Goal: Transaction & Acquisition: Obtain resource

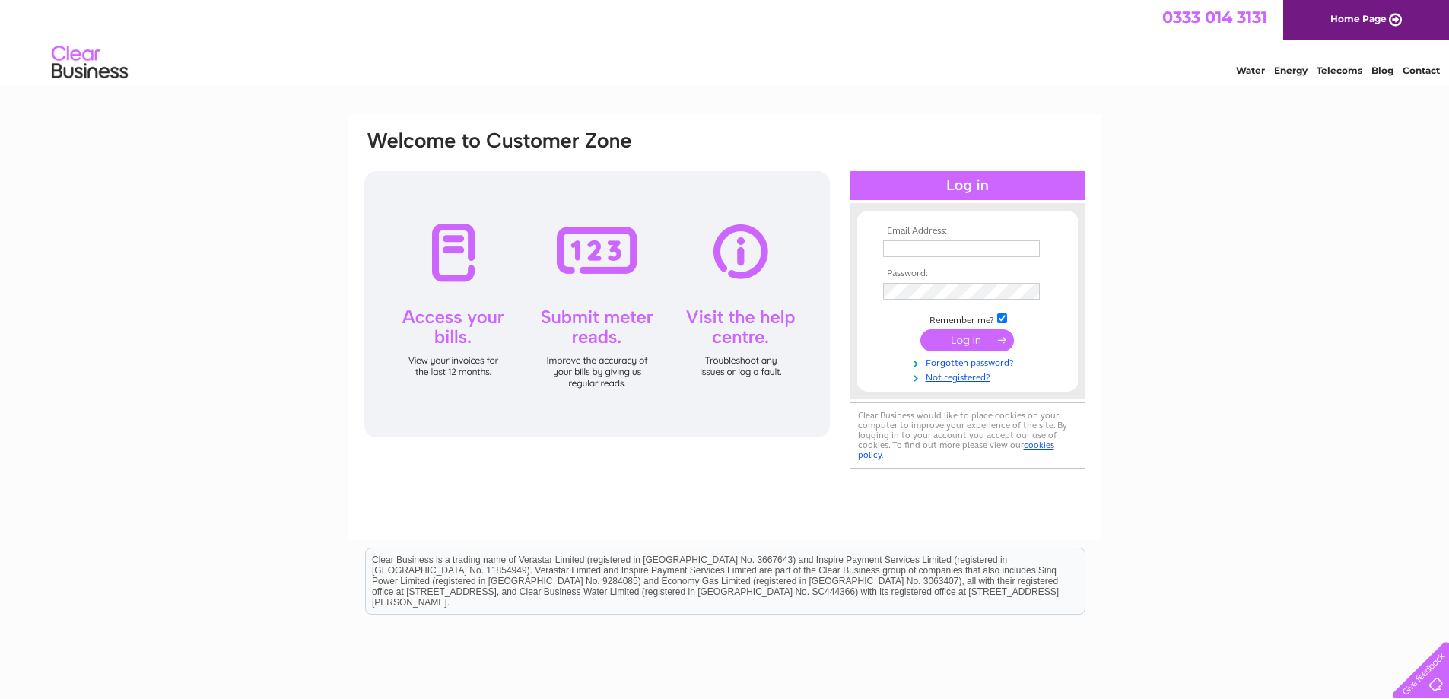
type input "[EMAIL_ADDRESS][DOMAIN_NAME]"
click at [994, 342] on input "submit" at bounding box center [968, 339] width 94 height 21
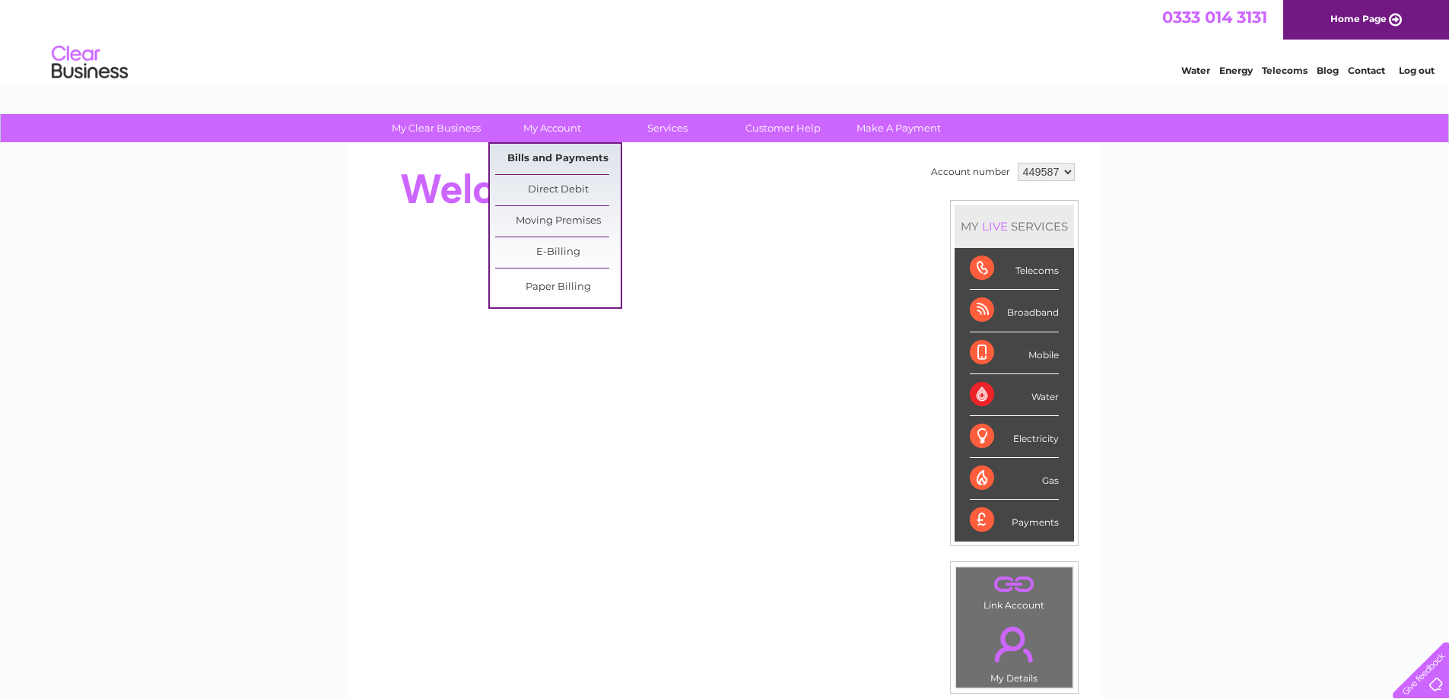
click at [546, 164] on link "Bills and Payments" at bounding box center [558, 159] width 126 height 30
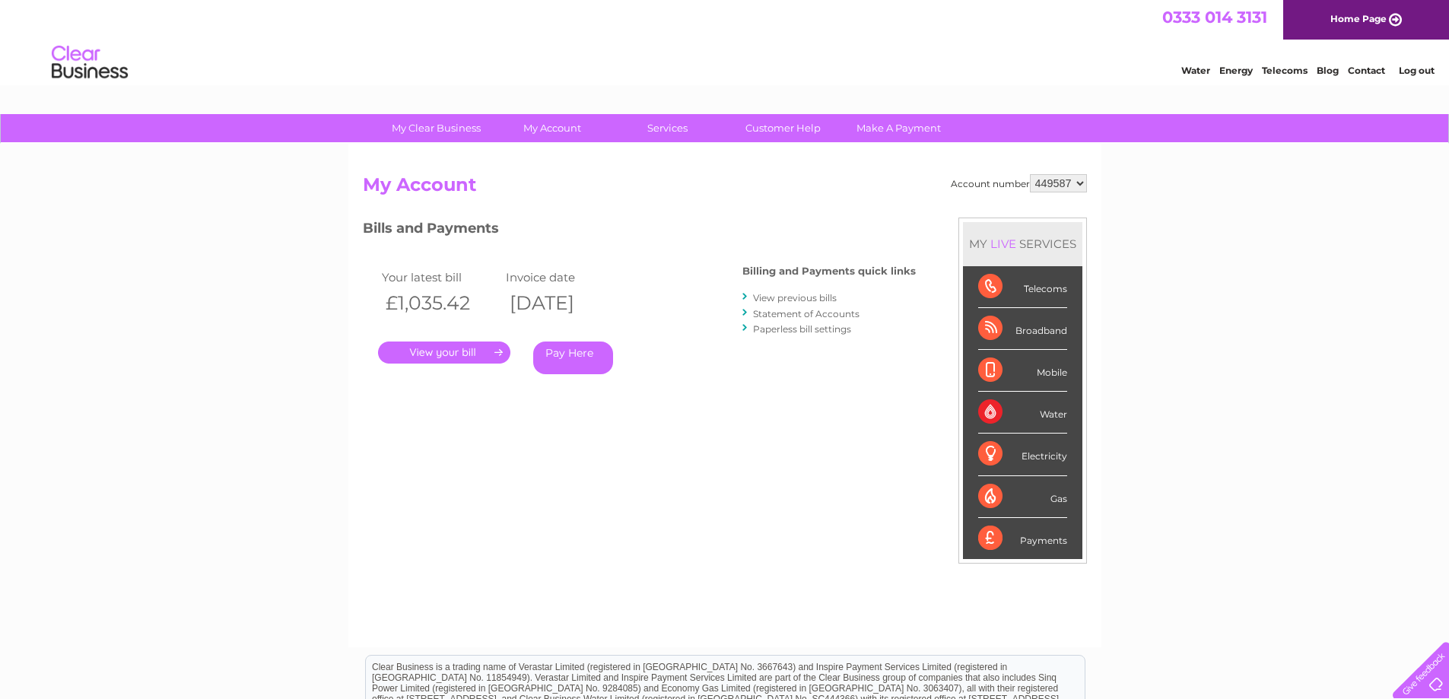
click at [426, 356] on link "." at bounding box center [444, 353] width 132 height 22
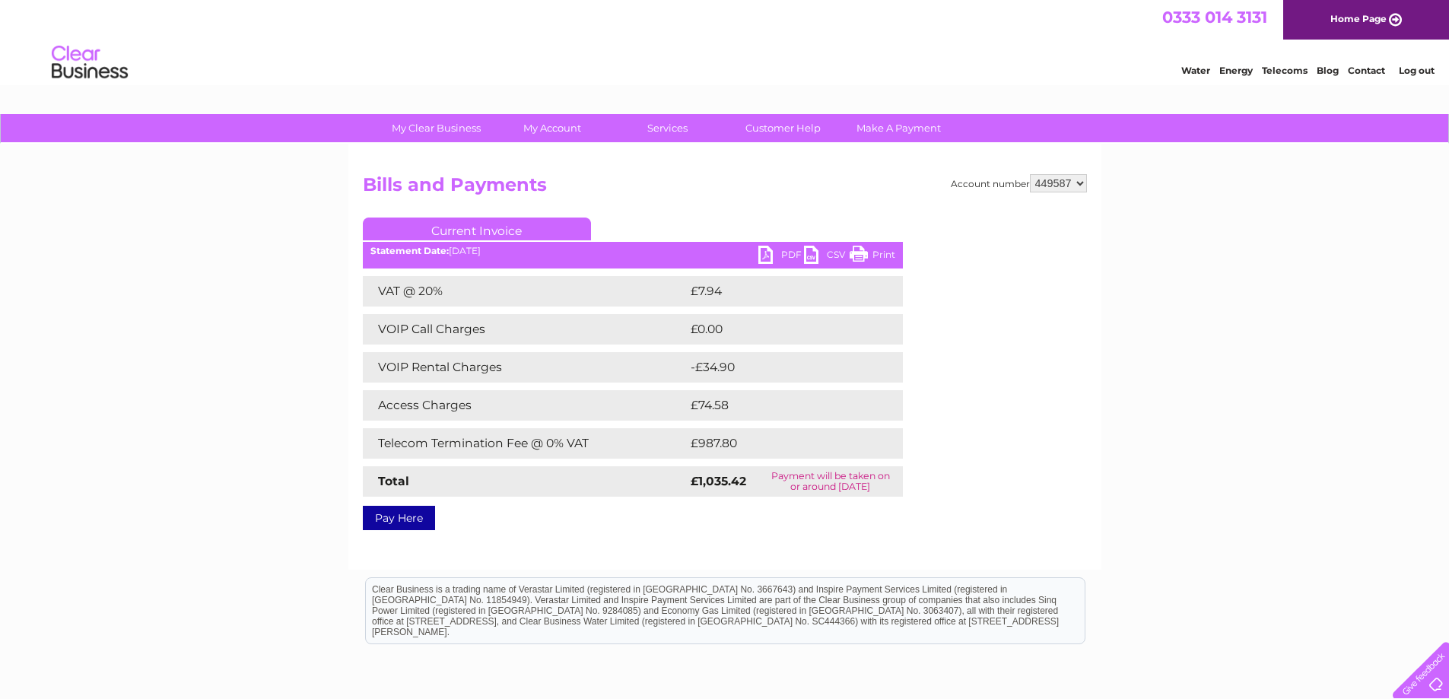
click at [789, 248] on link "PDF" at bounding box center [782, 257] width 46 height 22
click at [1065, 175] on select "449587 449637" at bounding box center [1058, 183] width 57 height 18
click at [1030, 174] on select "449587 449637" at bounding box center [1058, 183] width 57 height 18
click at [785, 252] on link "PDF" at bounding box center [782, 257] width 46 height 22
click at [1080, 184] on select "449587 449637" at bounding box center [1058, 183] width 57 height 18
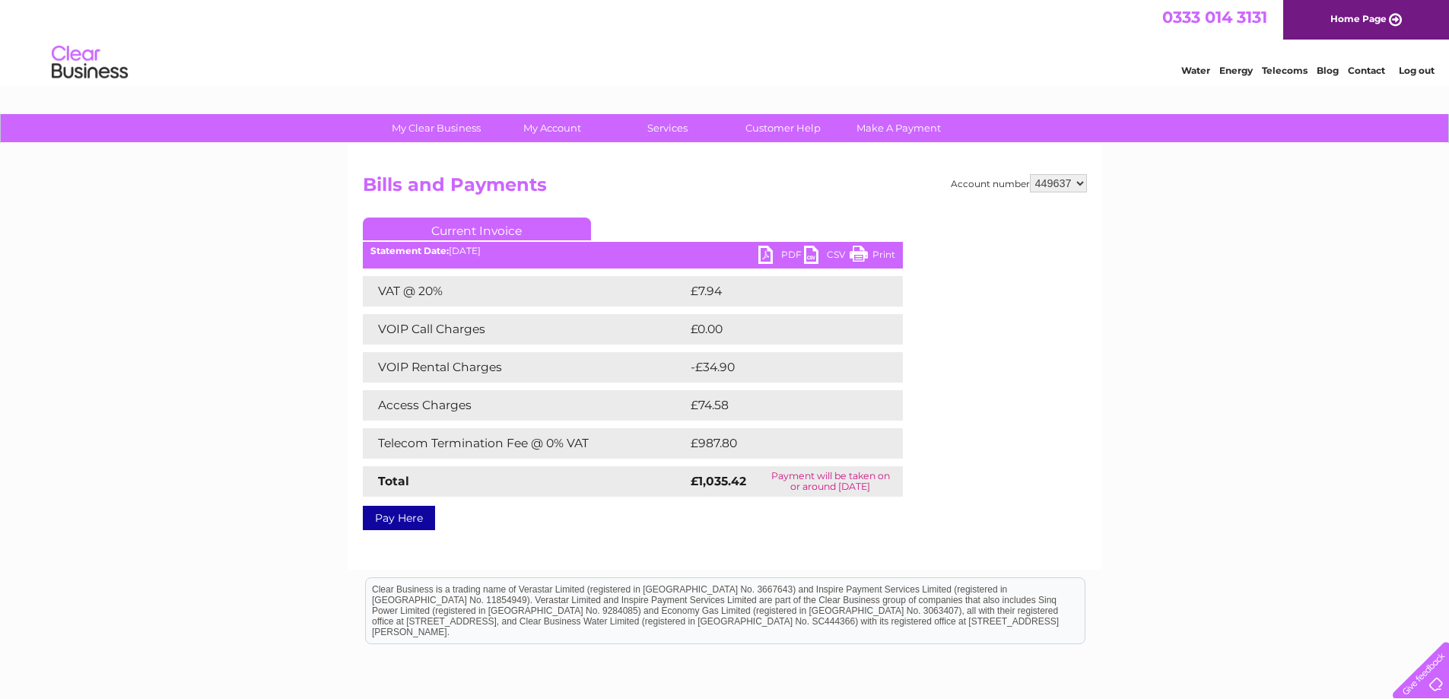
select select "449587"
click at [1030, 174] on select "449587 449637" at bounding box center [1058, 183] width 57 height 18
click at [1064, 178] on select "449587 449637" at bounding box center [1058, 183] width 57 height 18
select select "449637"
click at [1030, 174] on select "449587 449637" at bounding box center [1058, 183] width 57 height 18
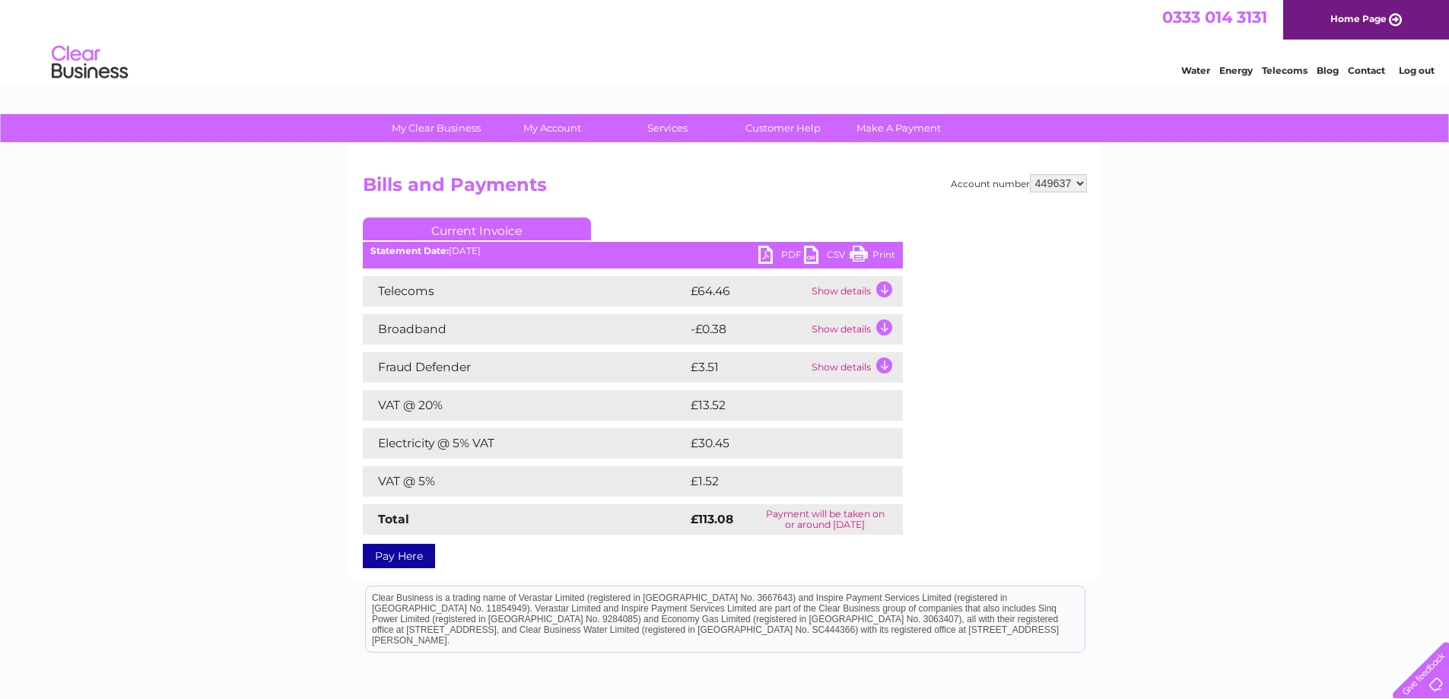
click at [787, 259] on link "PDF" at bounding box center [782, 257] width 46 height 22
click at [1080, 187] on select "449587 449637" at bounding box center [1058, 183] width 57 height 18
